Goal: Navigation & Orientation: Find specific page/section

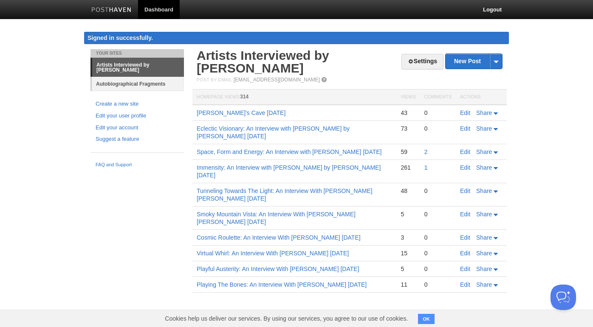
click at [151, 85] on link "Autobiographical Fragments" at bounding box center [138, 84] width 92 height 14
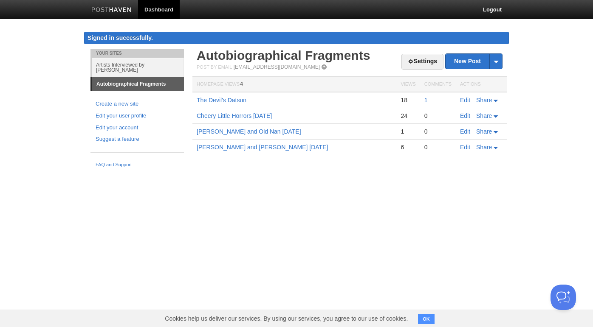
click at [424, 317] on button "OK" at bounding box center [426, 319] width 17 height 10
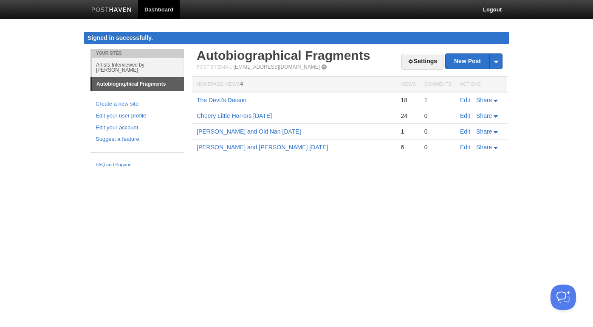
click at [426, 101] on link "1" at bounding box center [425, 100] width 3 height 7
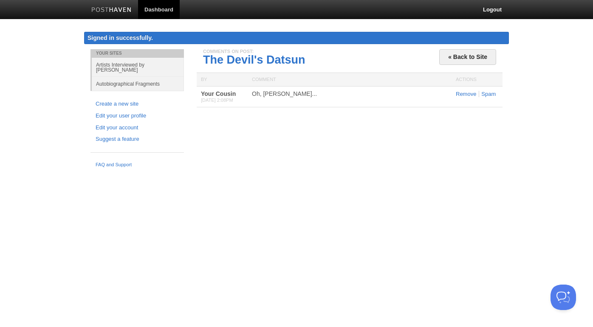
click at [222, 96] on b "Your Cousin" at bounding box center [218, 93] width 35 height 7
click at [464, 81] on div "Actions" at bounding box center [476, 79] width 51 height 13
click at [460, 56] on link "« Back to Site" at bounding box center [467, 57] width 57 height 16
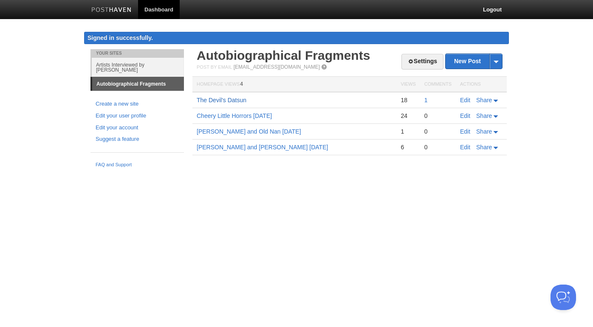
click at [215, 101] on link "The Devil's Datsun" at bounding box center [222, 100] width 50 height 7
click at [494, 9] on link "Logout" at bounding box center [491, 9] width 31 height 19
